Goal: Use online tool/utility: Utilize a website feature to perform a specific function

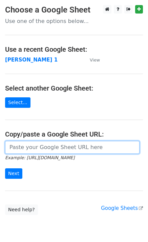
click at [41, 149] on input "url" at bounding box center [72, 147] width 134 height 13
type input "[URL][DOMAIN_NAME]"
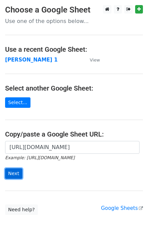
click at [17, 173] on input "Next" at bounding box center [13, 173] width 17 height 10
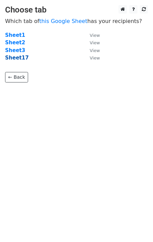
click at [13, 58] on strong "Sheet17" at bounding box center [17, 58] width 24 height 6
